Goal: Information Seeking & Learning: Find specific fact

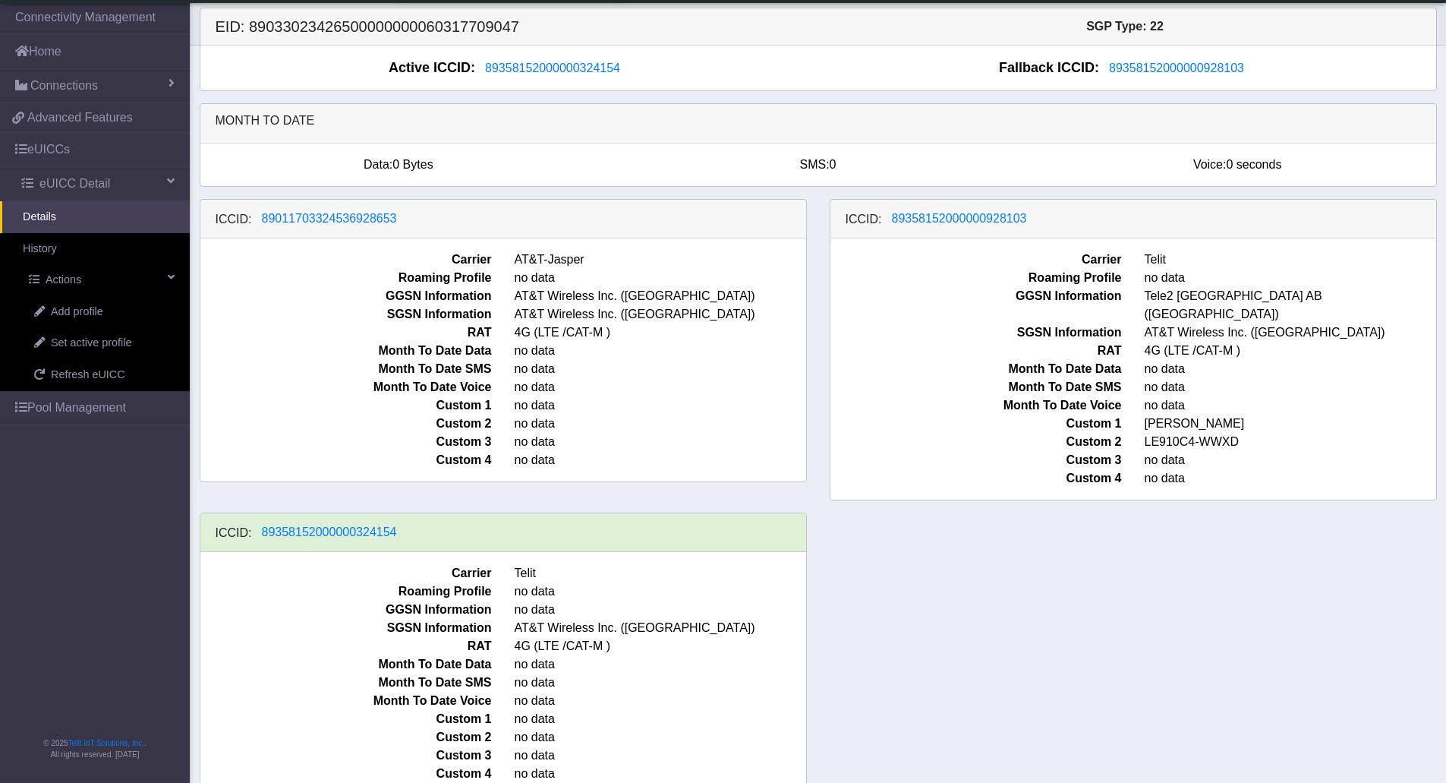
scroll to position [8, 0]
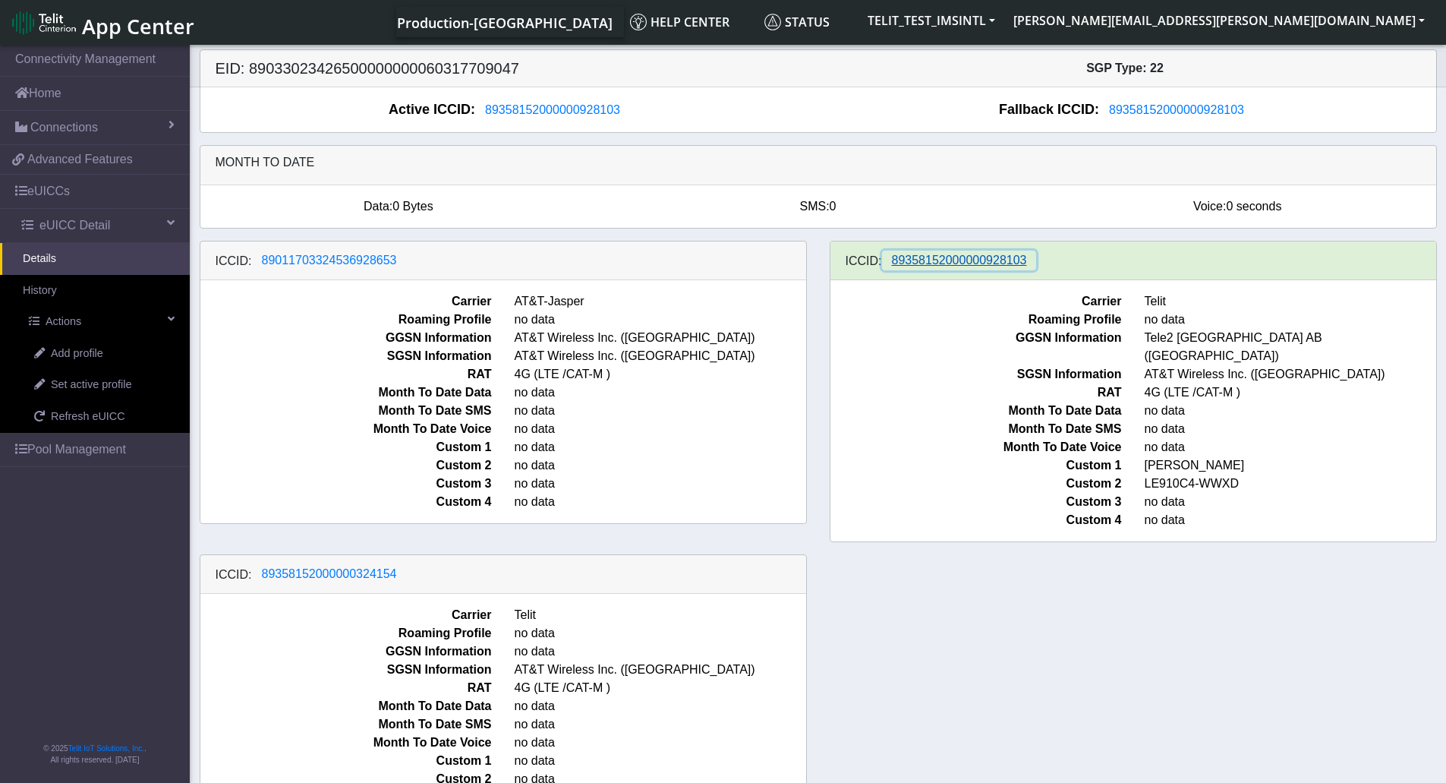
click at [921, 263] on span "89358152000000928103" at bounding box center [959, 260] width 135 height 13
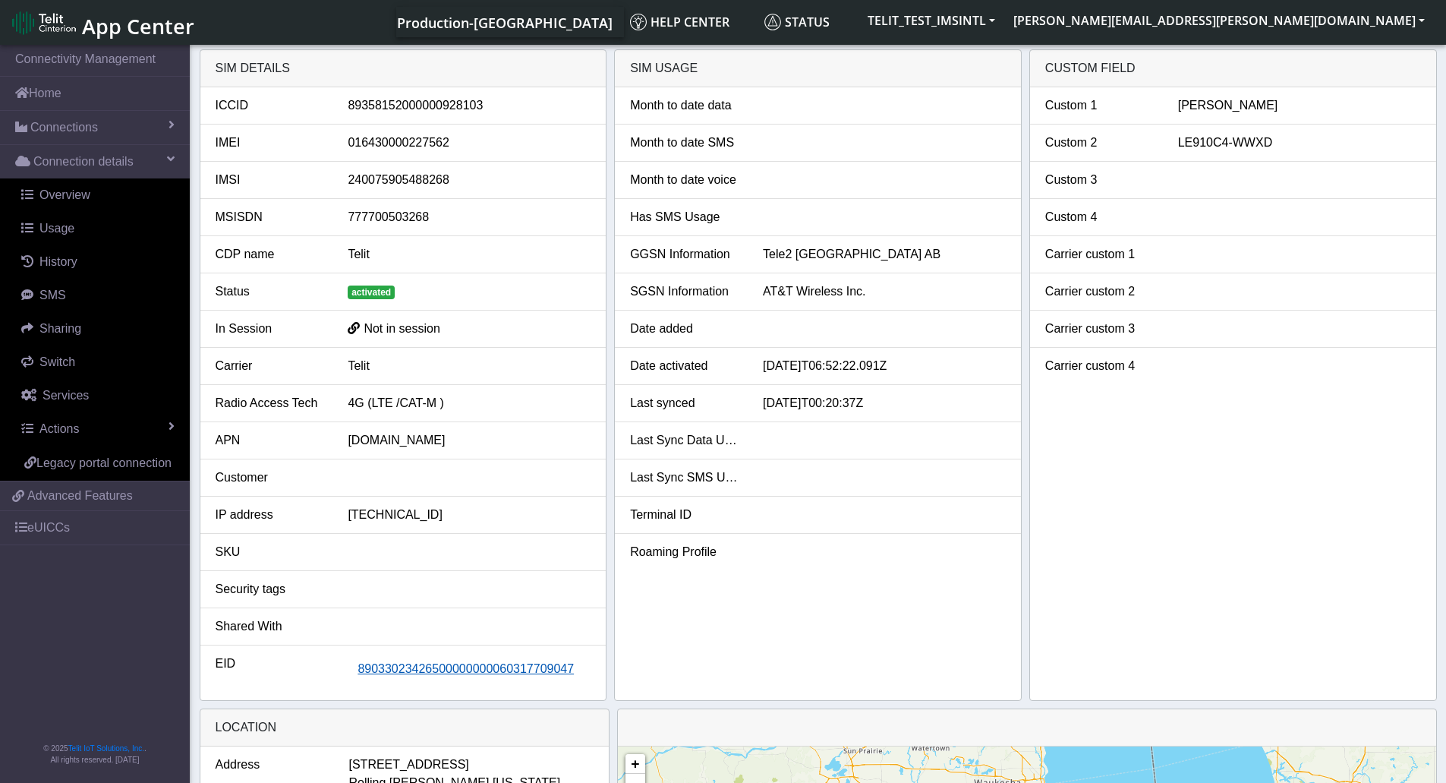
drag, startPoint x: 581, startPoint y: 667, endPoint x: 385, endPoint y: 673, distance: 196.0
click at [383, 673] on div "89033023426500000000060317709047" at bounding box center [469, 668] width 266 height 29
drag, startPoint x: 421, startPoint y: 670, endPoint x: 328, endPoint y: 658, distance: 93.3
click at [328, 658] on div "EID" at bounding box center [270, 668] width 133 height 29
drag, startPoint x: 338, startPoint y: 668, endPoint x: 566, endPoint y: 668, distance: 228.5
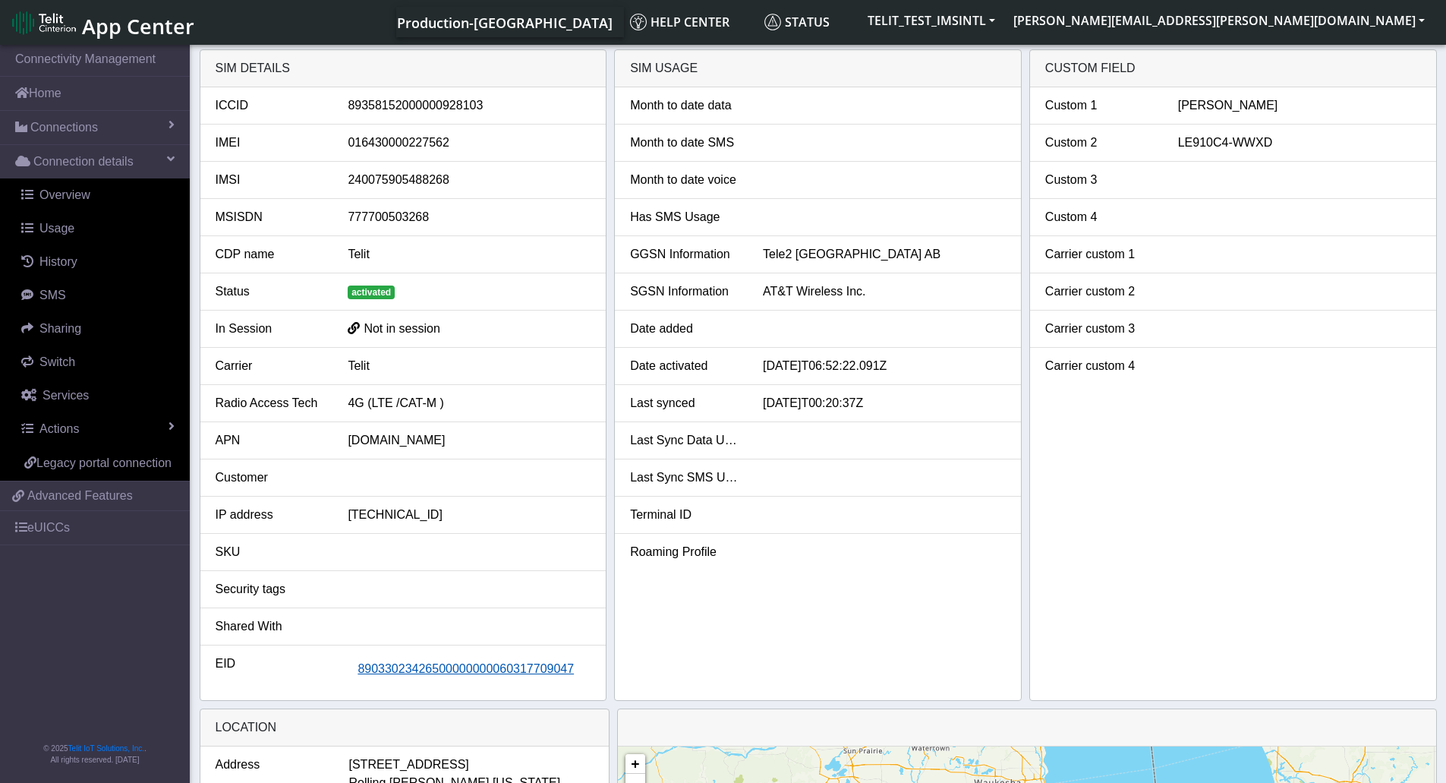
click at [566, 668] on div "89033023426500000000060317709047" at bounding box center [469, 668] width 266 height 29
click at [576, 666] on button "89033023426500000000060317709047" at bounding box center [466, 668] width 236 height 29
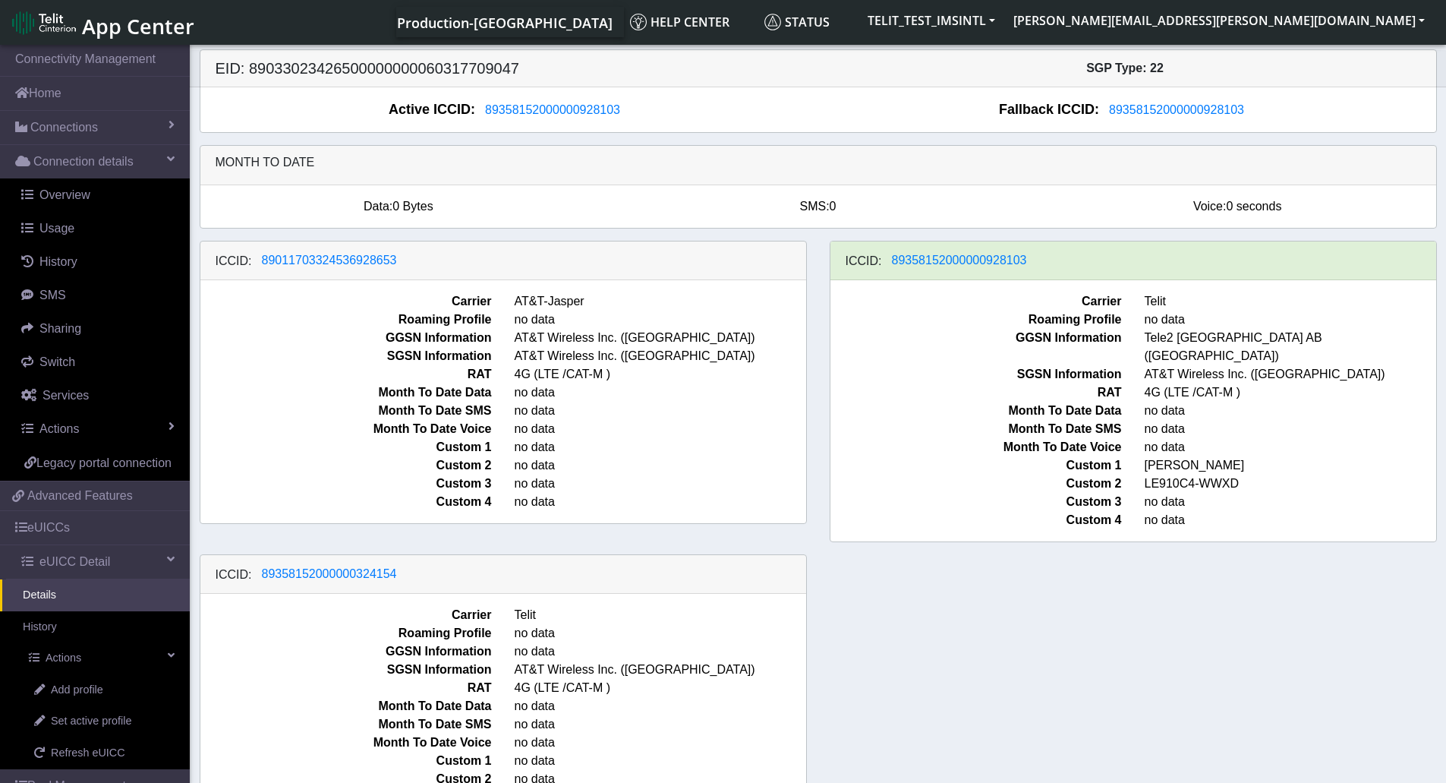
scroll to position [8, 0]
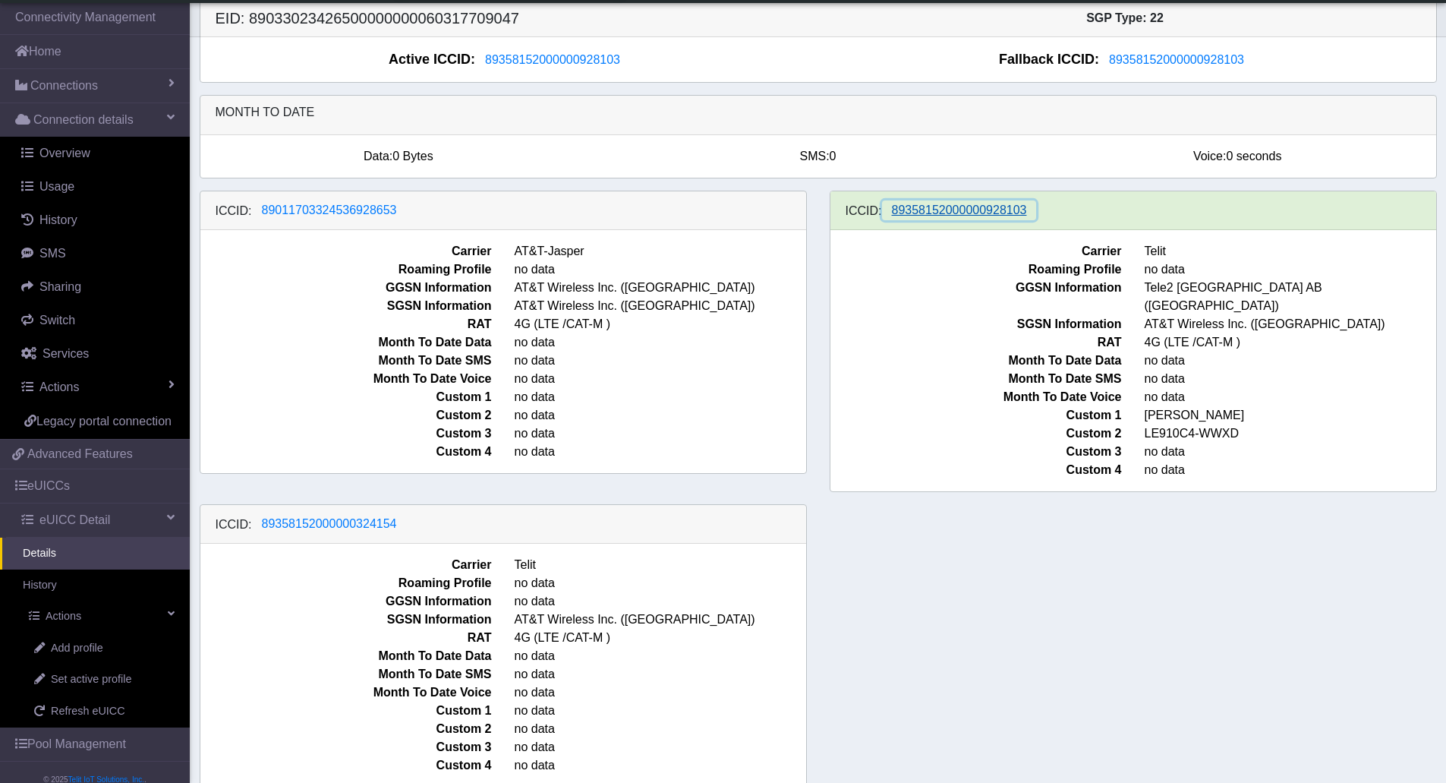
click at [917, 203] on span "89358152000000928103" at bounding box center [959, 209] width 135 height 13
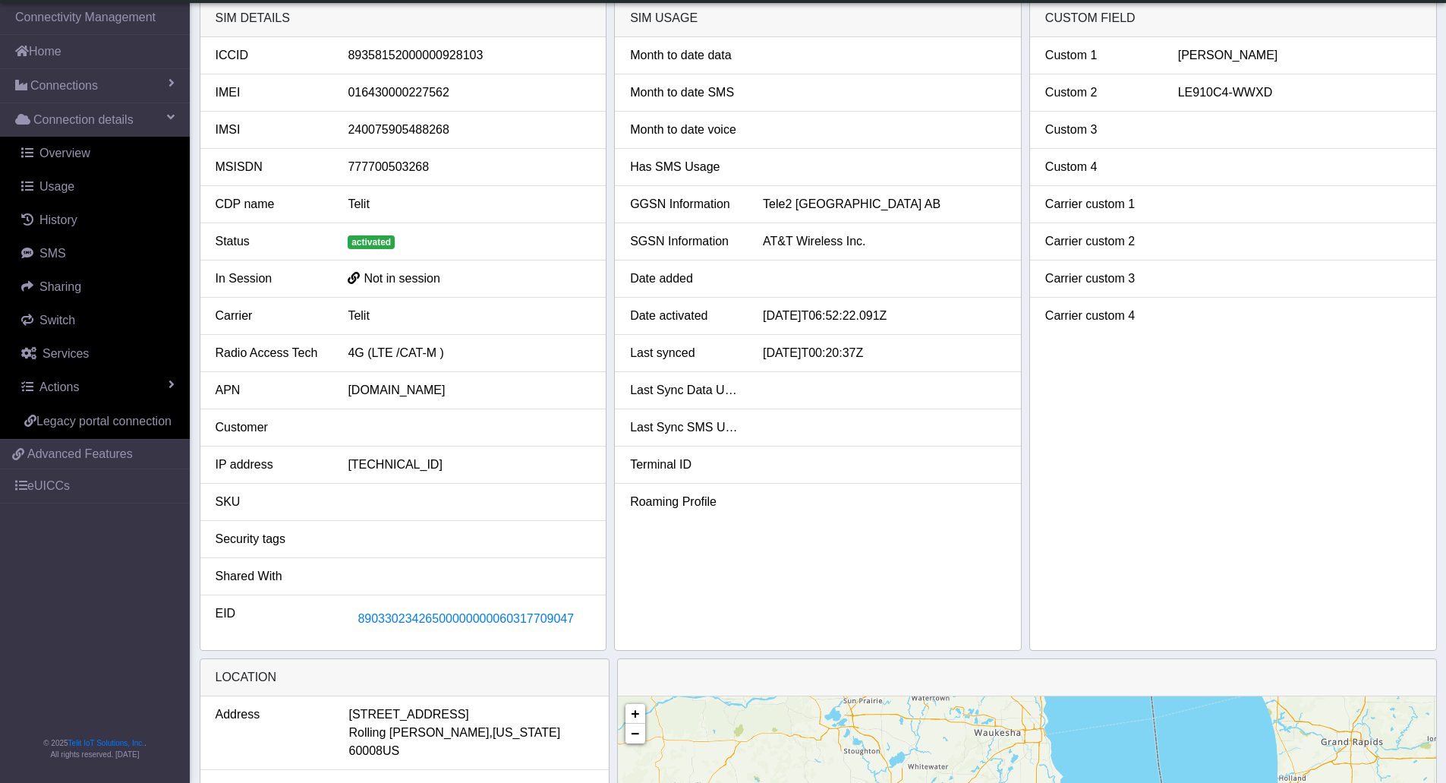
drag, startPoint x: 514, startPoint y: 617, endPoint x: 416, endPoint y: 586, distance: 102.8
click at [448, 573] on div at bounding box center [469, 576] width 266 height 18
drag, startPoint x: 352, startPoint y: 604, endPoint x: 573, endPoint y: 610, distance: 221.8
click at [573, 610] on button "89033023426500000000060317709047" at bounding box center [466, 618] width 236 height 29
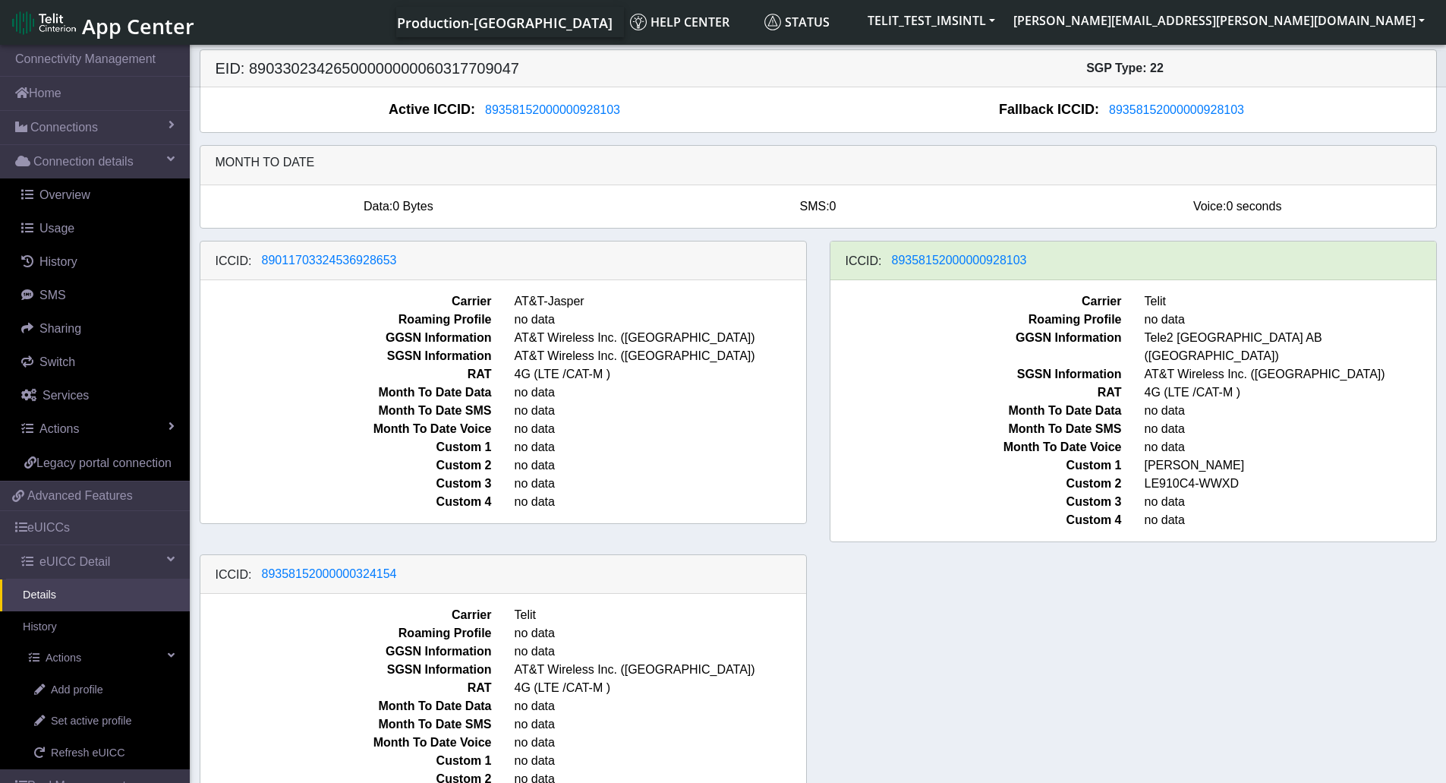
click at [430, 69] on h5 "EID: 89033023426500000000060317709047" at bounding box center [511, 68] width 614 height 18
copy h5 "89033023426500000000060317709047"
click at [1043, 615] on div "ICCID: 89011703324536928653 Carrier AT&T-Jasper Roaming Profile no data GGSN In…" at bounding box center [818, 545] width 1260 height 609
